Goal: Find specific page/section: Find specific page/section

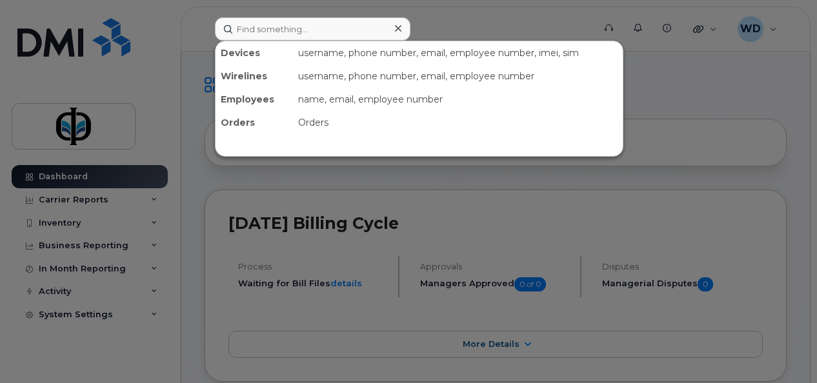
drag, startPoint x: 709, startPoint y: 74, endPoint x: 573, endPoint y: 49, distance: 138.4
click at [709, 74] on div at bounding box center [408, 191] width 817 height 383
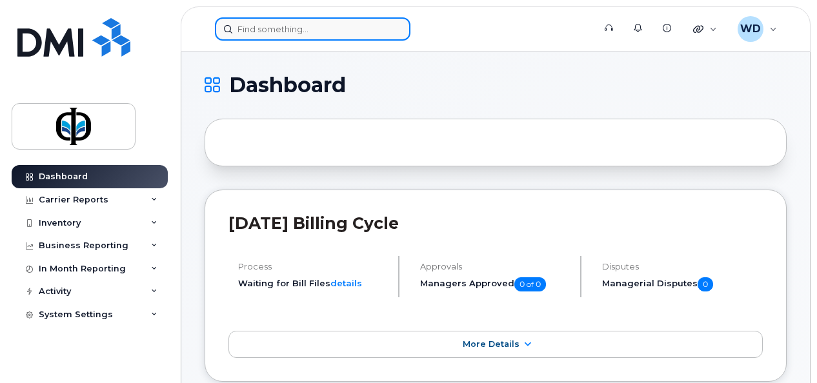
click at [381, 23] on input at bounding box center [313, 28] width 196 height 23
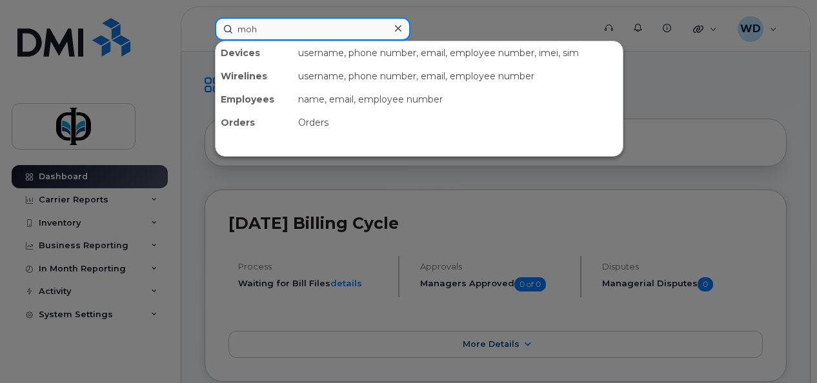
type input "moh"
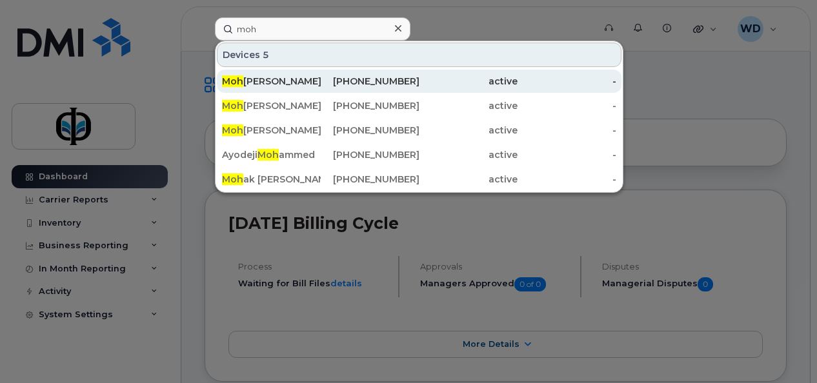
click at [510, 84] on div "active" at bounding box center [468, 81] width 99 height 13
